Goal: Task Accomplishment & Management: Manage account settings

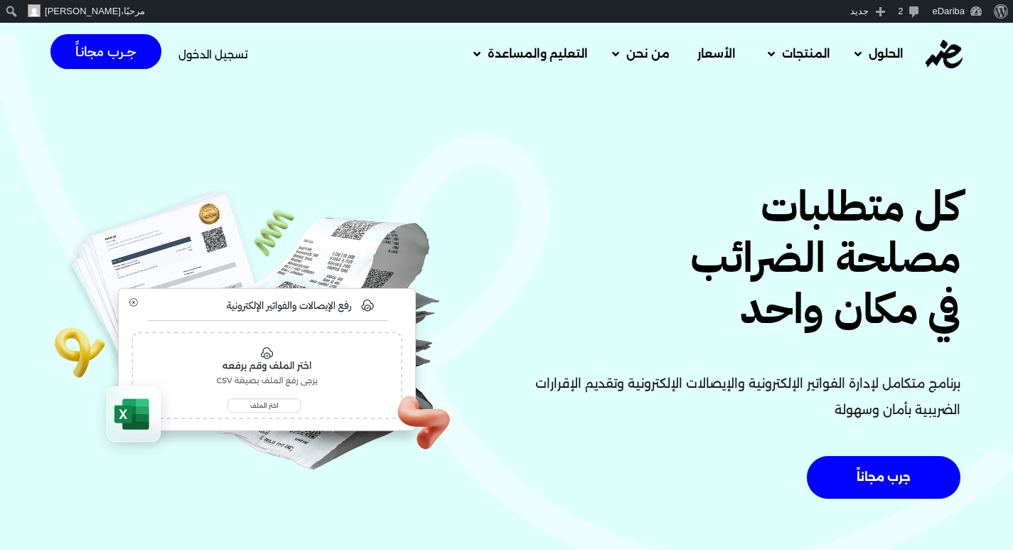
click at [219, 50] on span "تسجيل الدخول" at bounding box center [213, 54] width 70 height 11
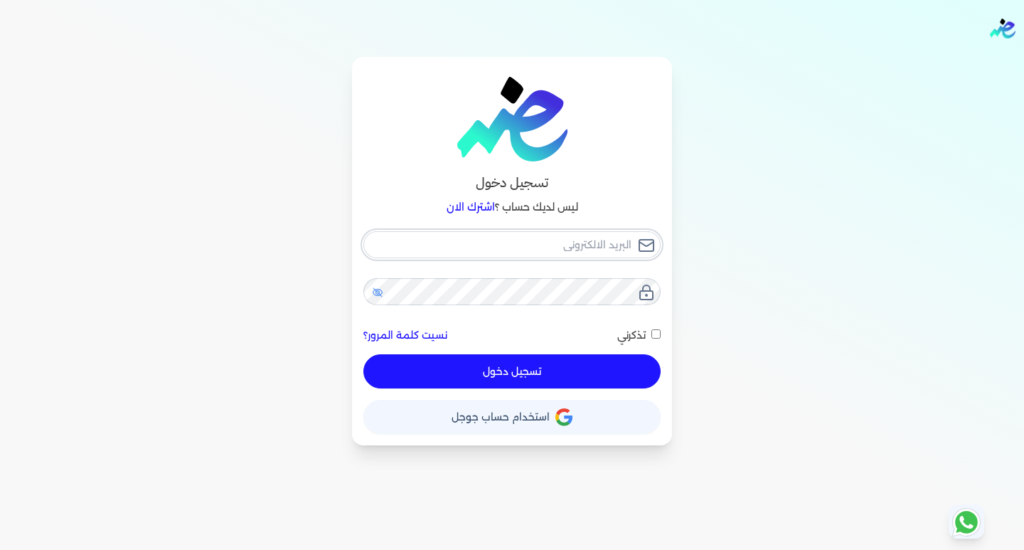
type input "[EMAIL_ADDRESS][DOMAIN_NAME]"
click at [380, 297] on icon at bounding box center [377, 292] width 11 height 11
drag, startPoint x: 508, startPoint y: 369, endPoint x: 496, endPoint y: 375, distance: 14.3
click at [496, 375] on button "تسجيل دخول" at bounding box center [511, 371] width 297 height 34
checkbox input "false"
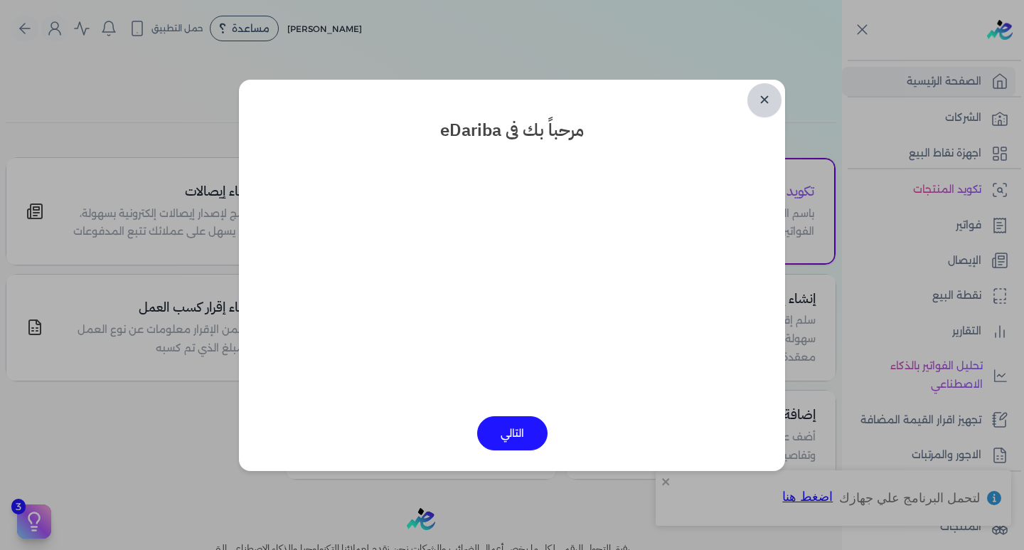
click at [765, 100] on link "✕" at bounding box center [764, 100] width 34 height 34
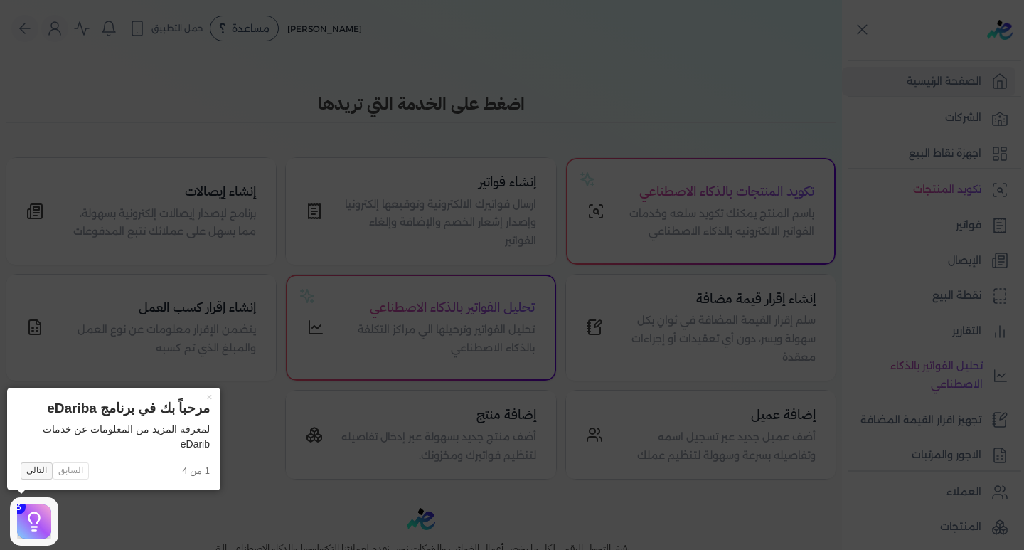
click at [31, 469] on button "التالي" at bounding box center [37, 470] width 32 height 17
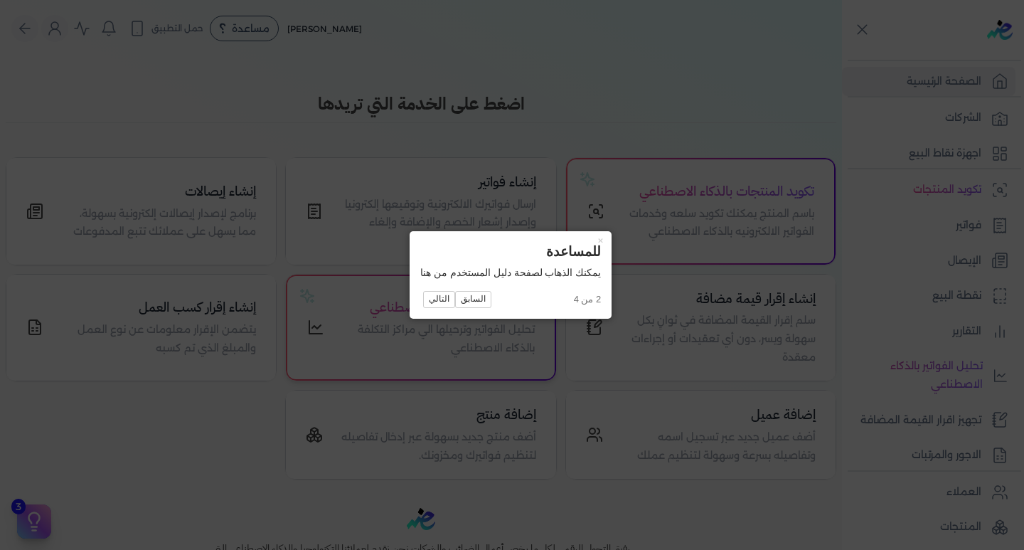
click at [441, 301] on button "التالي" at bounding box center [439, 299] width 32 height 17
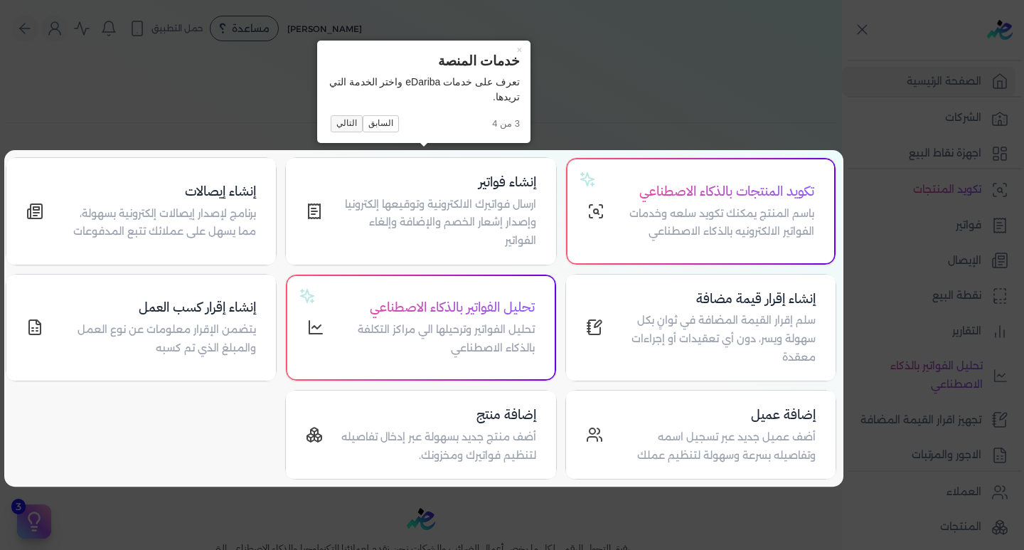
click at [346, 124] on button "التالي" at bounding box center [347, 123] width 32 height 17
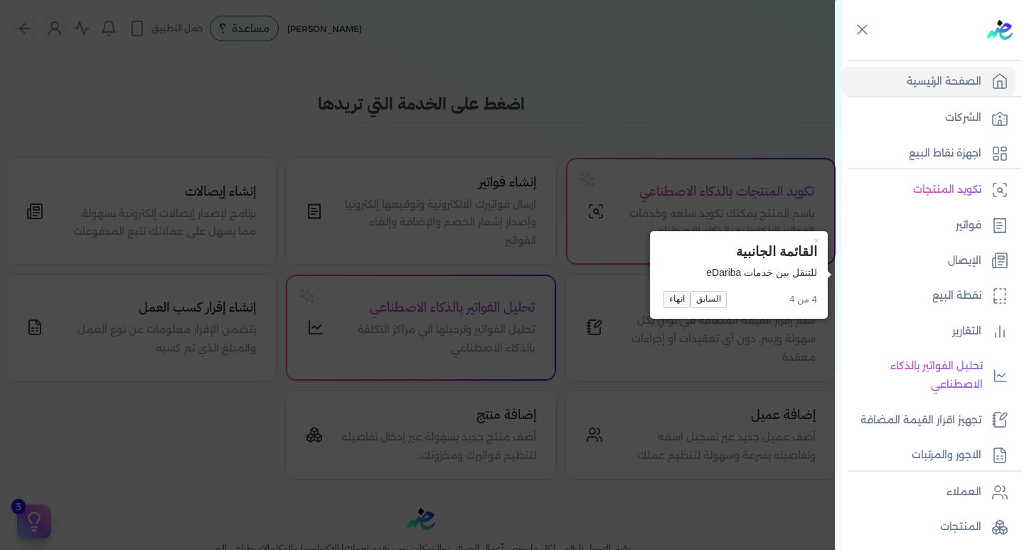
click at [670, 300] on button "انهاء" at bounding box center [676, 299] width 27 height 17
